Goal: Navigation & Orientation: Understand site structure

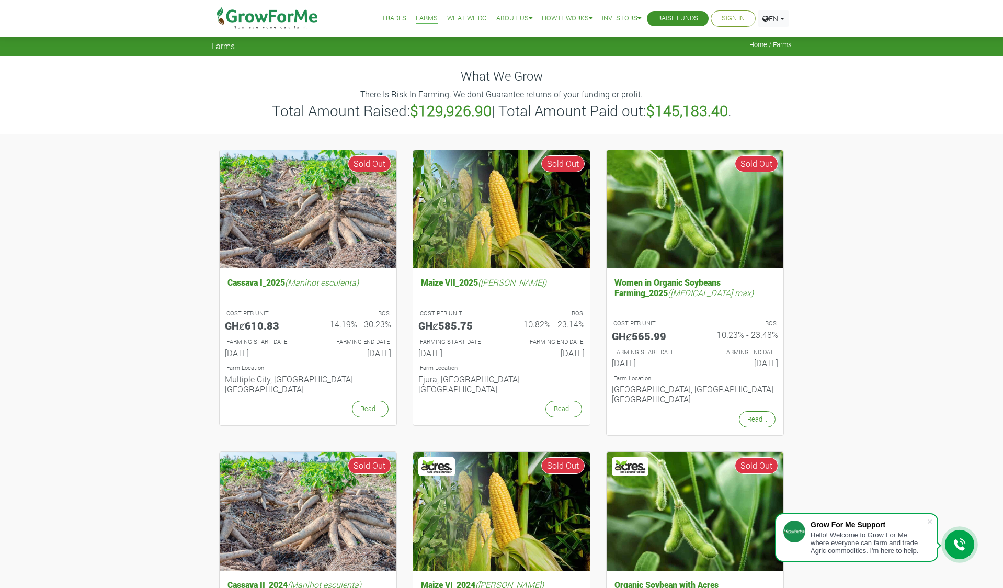
click at [225, 50] on span "Farms" at bounding box center [223, 46] width 24 height 10
click at [462, 17] on link "What We Do" at bounding box center [467, 18] width 40 height 11
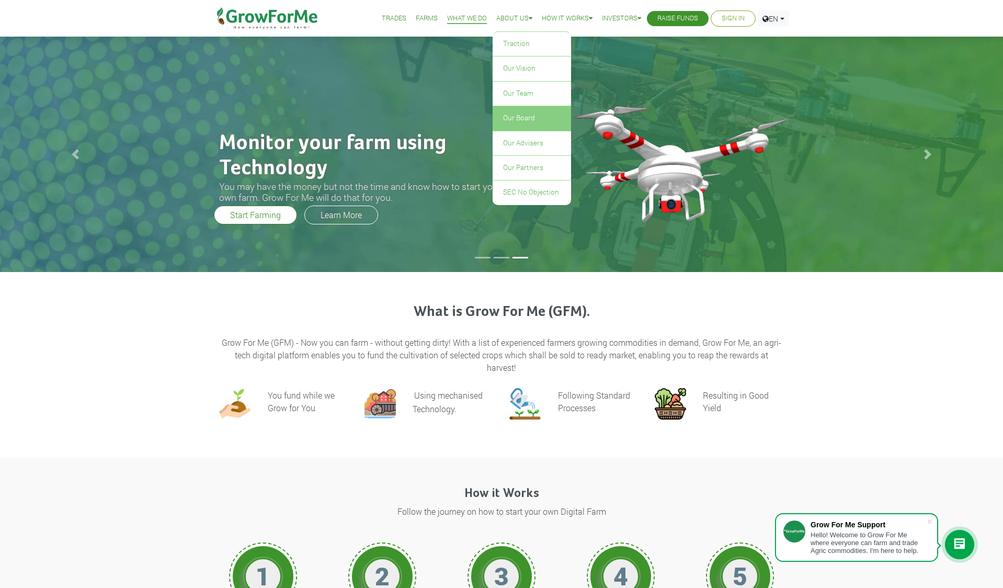
click at [517, 112] on link "Our Board" at bounding box center [532, 118] width 78 height 24
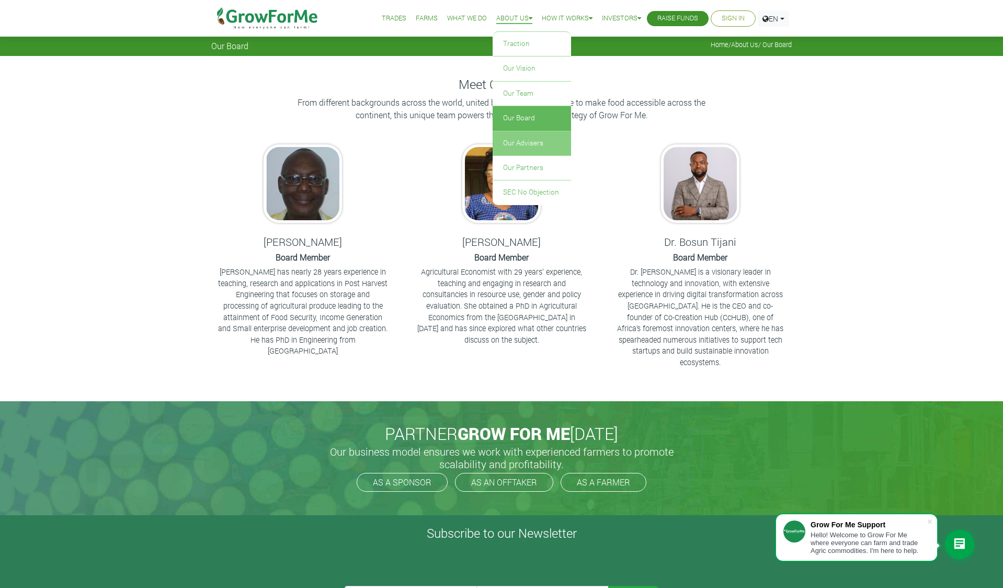
click at [518, 146] on link "Our Advisers" at bounding box center [532, 143] width 78 height 24
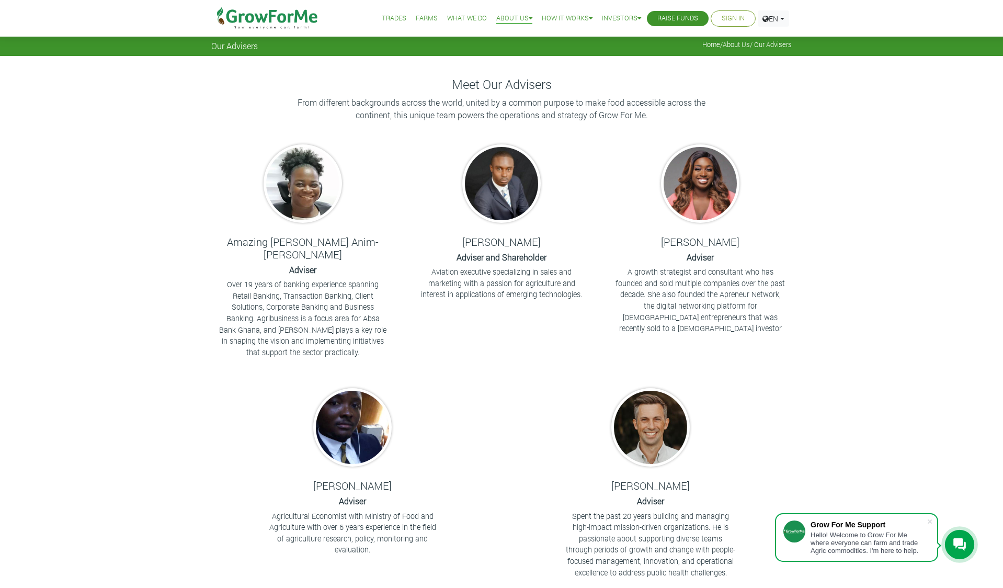
click at [733, 16] on link "Sign In" at bounding box center [733, 18] width 23 height 11
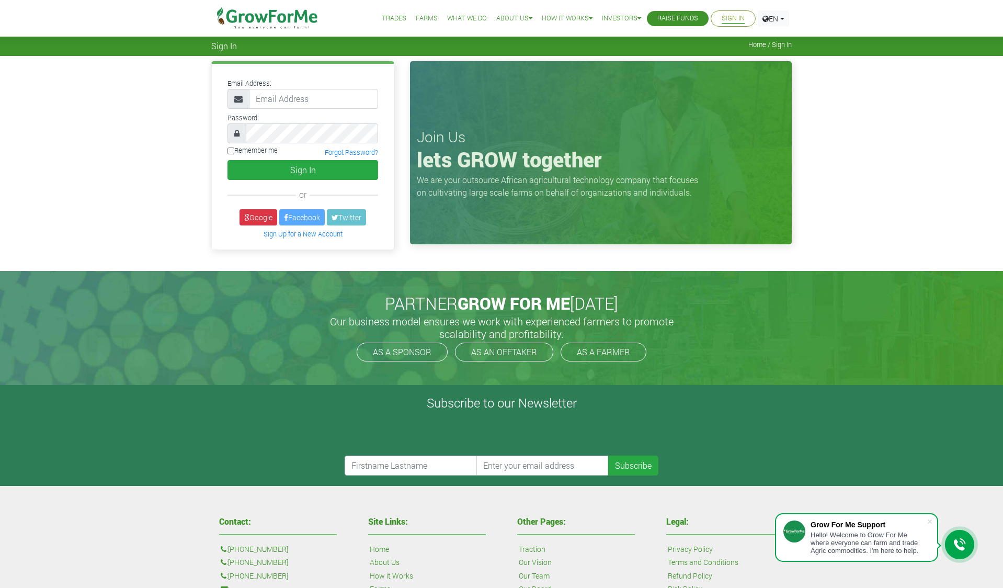
click at [386, 19] on link "Trades" at bounding box center [394, 18] width 25 height 11
